Goal: Task Accomplishment & Management: Use online tool/utility

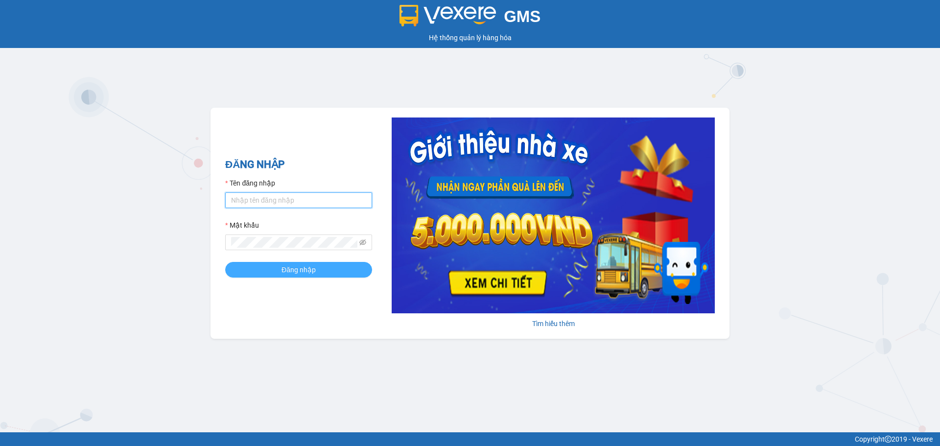
type input "phuongthuy.thanhphongdn"
click at [342, 267] on button "Đăng nhập" at bounding box center [298, 270] width 147 height 16
